Goal: Task Accomplishment & Management: Manage account settings

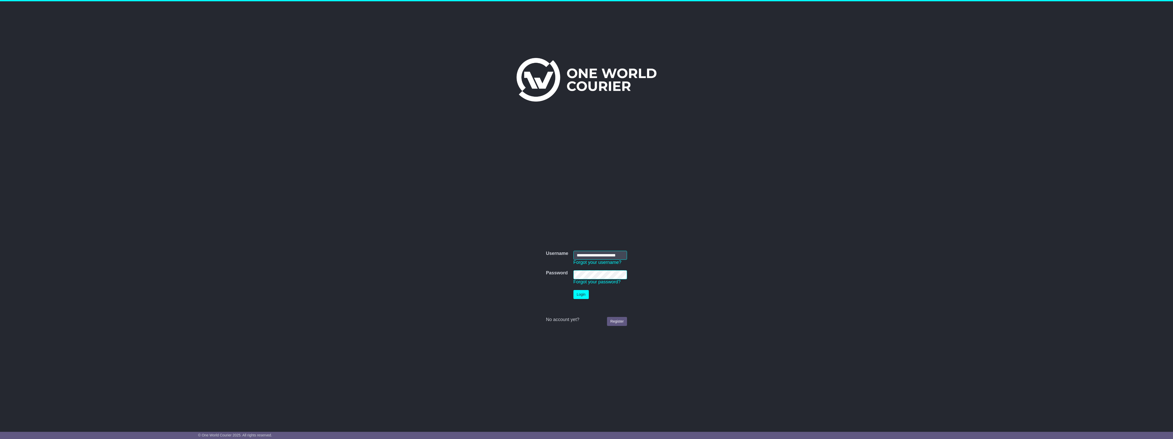
click at [250, 165] on div "**********" at bounding box center [586, 212] width 1173 height 422
click at [582, 300] on td "Login" at bounding box center [600, 294] width 59 height 14
click at [583, 298] on button "Login" at bounding box center [580, 294] width 15 height 9
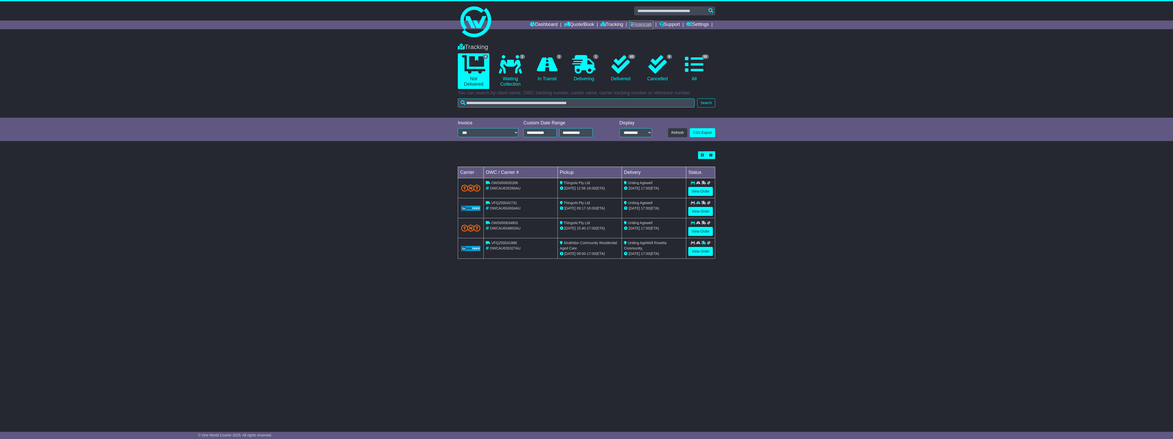
click at [648, 25] on link "Financials" at bounding box center [641, 25] width 23 height 9
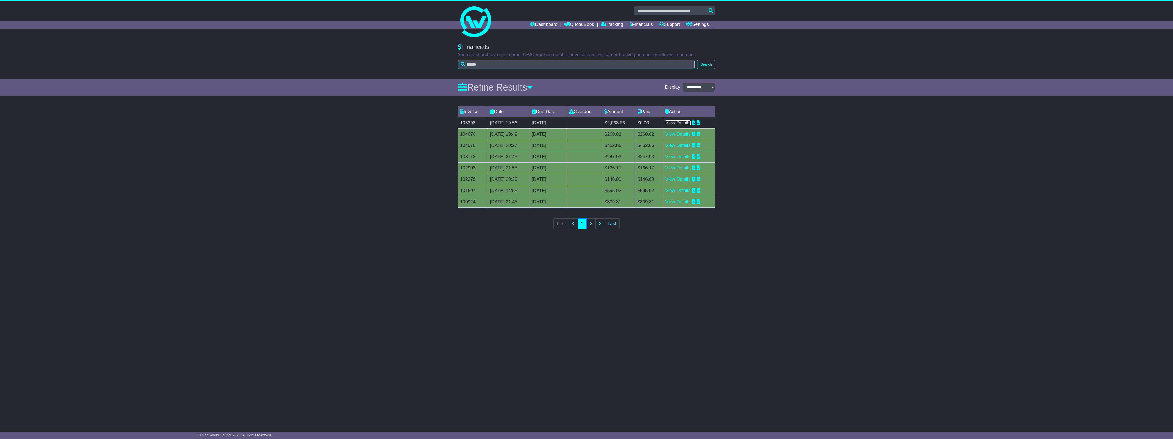
click at [687, 123] on link "View Details" at bounding box center [677, 122] width 25 height 5
click at [688, 123] on link "View Details" at bounding box center [677, 122] width 25 height 5
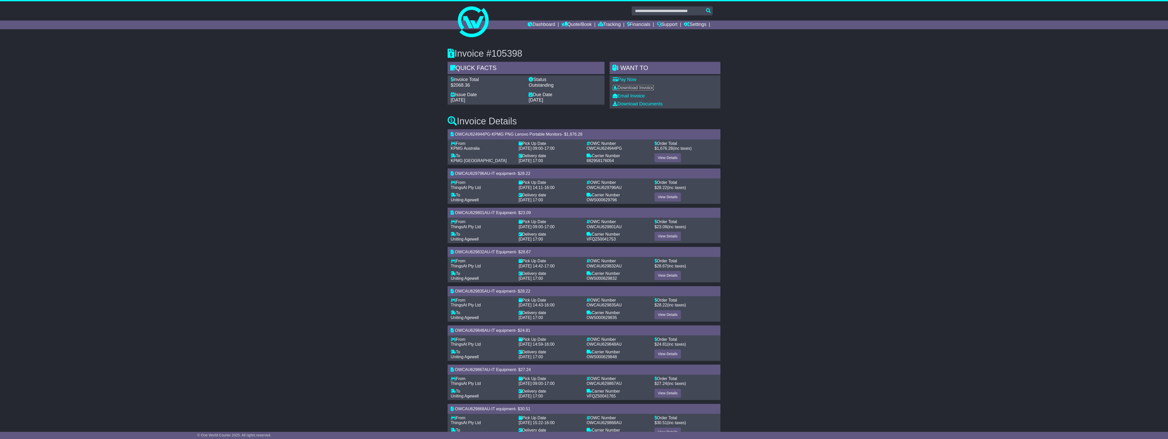
click at [641, 86] on link "Download Invoice" at bounding box center [633, 87] width 41 height 5
